Goal: Task Accomplishment & Management: Manage account settings

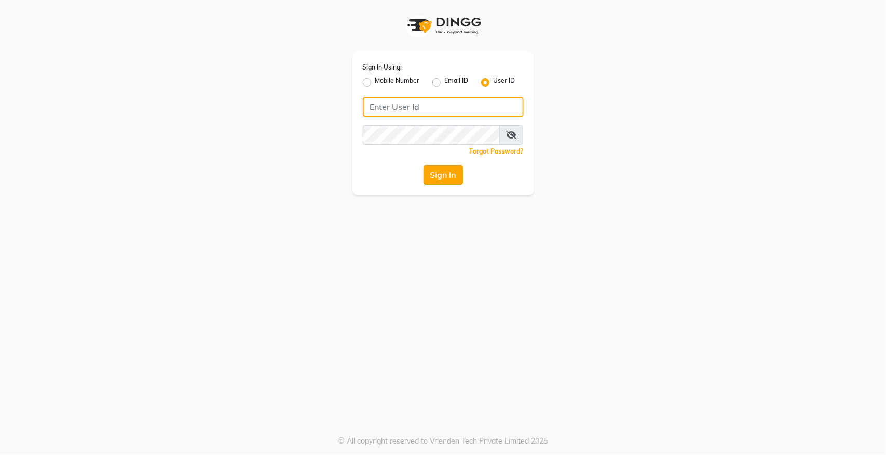
type input "hairempire"
click at [433, 172] on button "Sign In" at bounding box center [443, 175] width 39 height 20
